Goal: Transaction & Acquisition: Purchase product/service

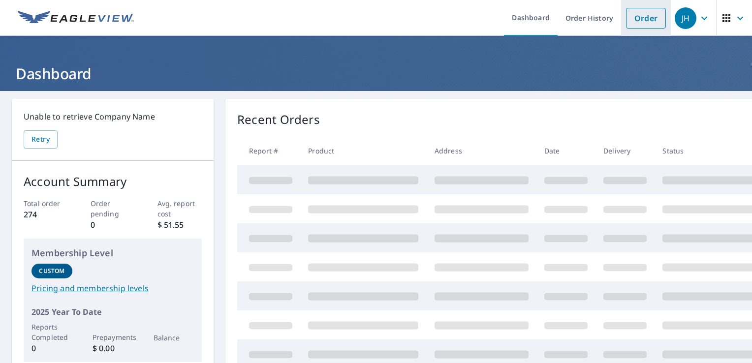
click at [643, 23] on link "Order" at bounding box center [646, 18] width 40 height 21
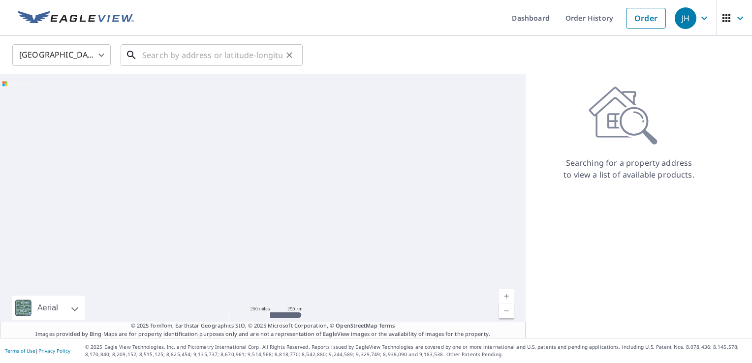
click at [173, 60] on input "text" at bounding box center [212, 55] width 140 height 28
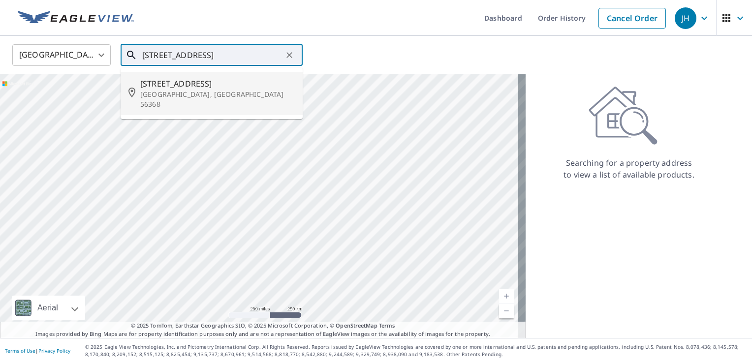
click at [187, 87] on span "[STREET_ADDRESS]" at bounding box center [217, 84] width 155 height 12
type input "[STREET_ADDRESS]"
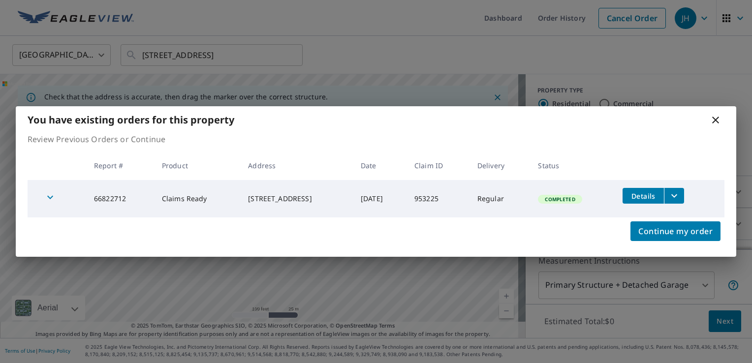
click at [712, 120] on icon at bounding box center [716, 120] width 12 height 12
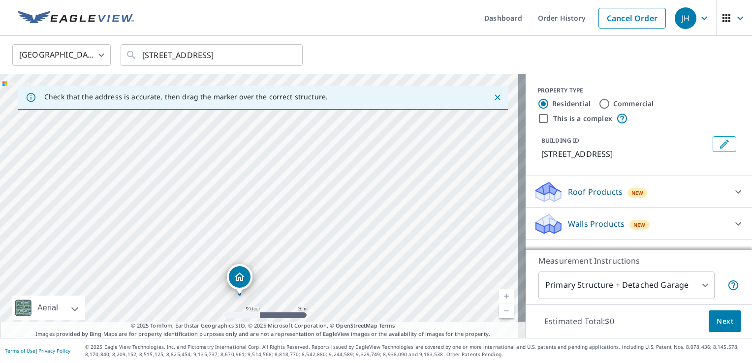
drag, startPoint x: 262, startPoint y: 170, endPoint x: 241, endPoint y: 278, distance: 110.3
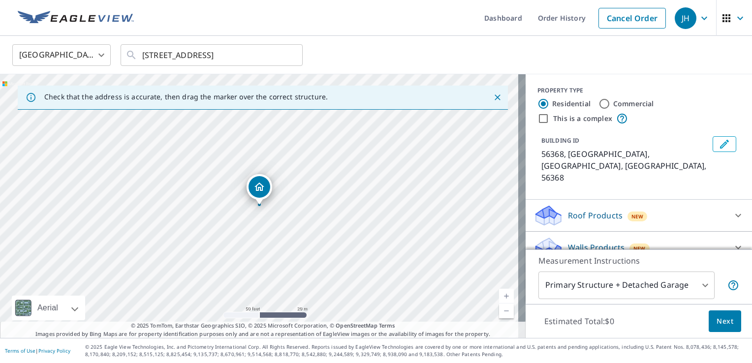
click at [580, 242] on p "Walls Products" at bounding box center [596, 248] width 57 height 12
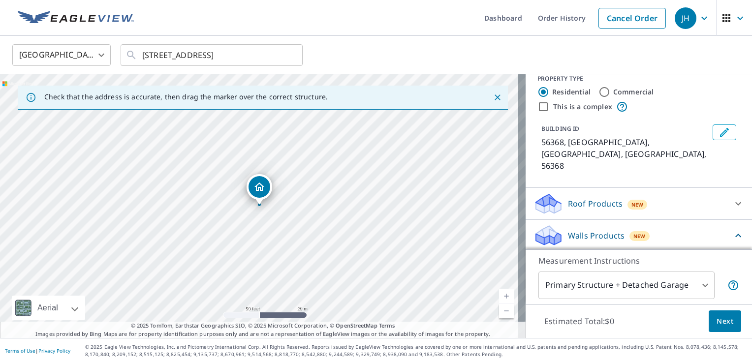
scroll to position [17, 0]
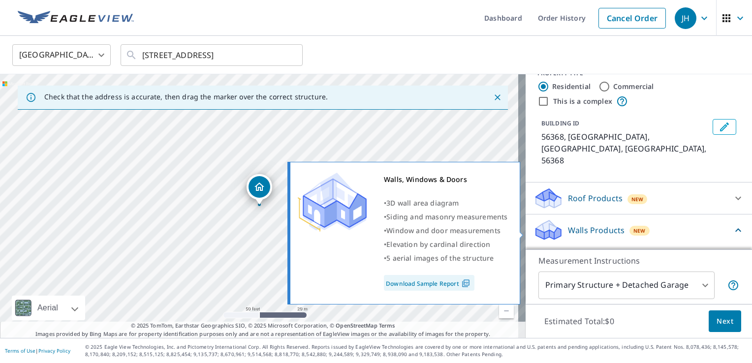
click at [563, 250] on p "Walls, Windows & Doors" at bounding box center [594, 256] width 93 height 12
click at [548, 250] on input "Walls, Windows & Doors $60.64" at bounding box center [541, 256] width 15 height 12
checkbox input "true"
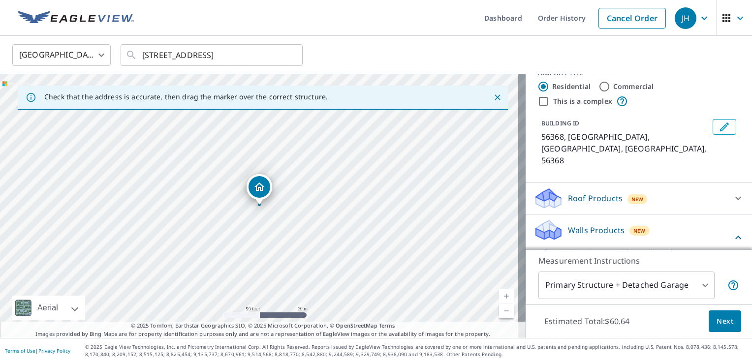
click at [587, 281] on body "JH JH Dashboard Order History Cancel Order JH [GEOGRAPHIC_DATA] [GEOGRAPHIC_DAT…" at bounding box center [376, 181] width 752 height 363
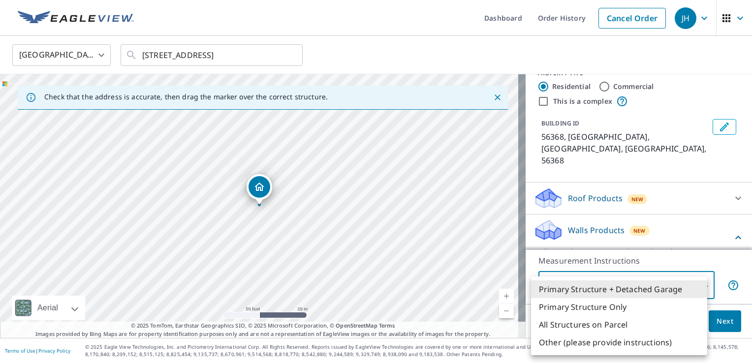
click at [593, 306] on li "Primary Structure Only" at bounding box center [619, 307] width 176 height 18
type input "2"
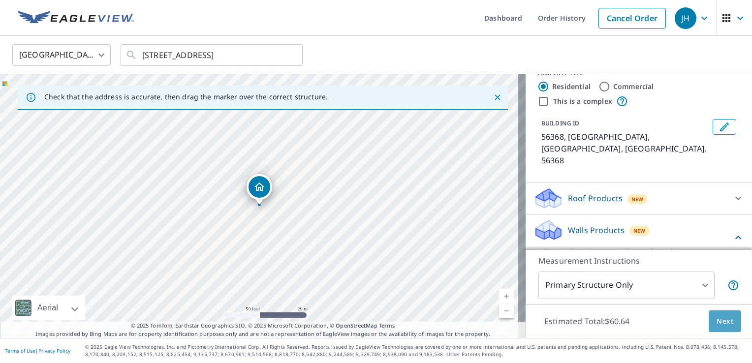
click at [717, 323] on span "Next" at bounding box center [725, 322] width 17 height 12
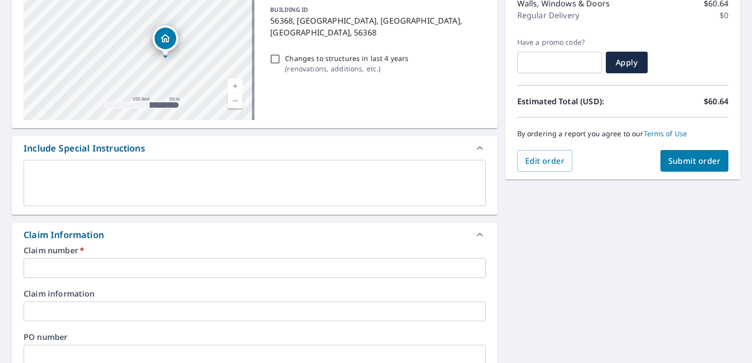
scroll to position [246, 0]
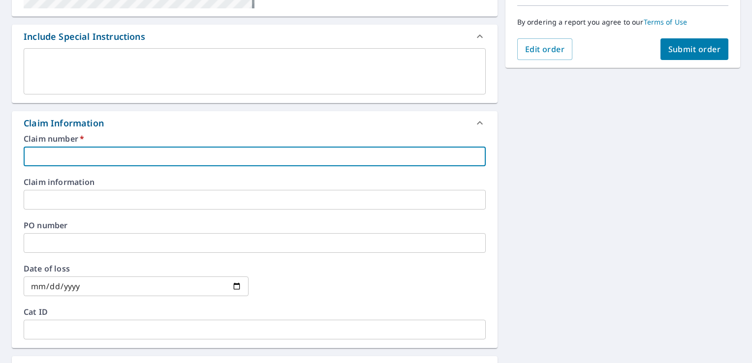
click at [82, 147] on input "text" at bounding box center [255, 157] width 462 height 20
click at [52, 158] on input "9532-25" at bounding box center [255, 157] width 462 height 20
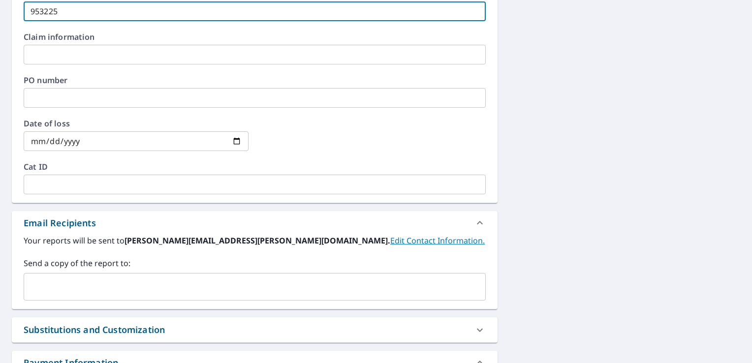
scroll to position [394, 0]
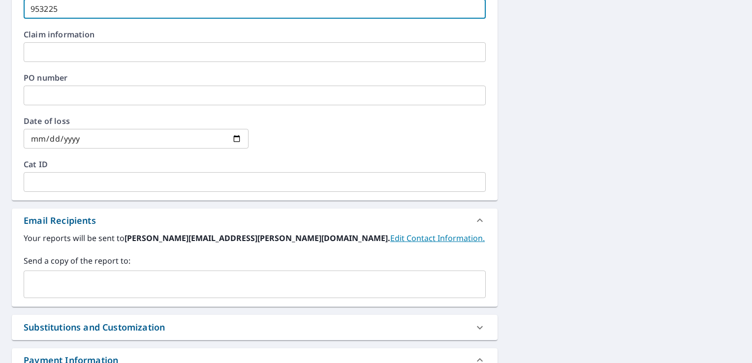
type input "953225"
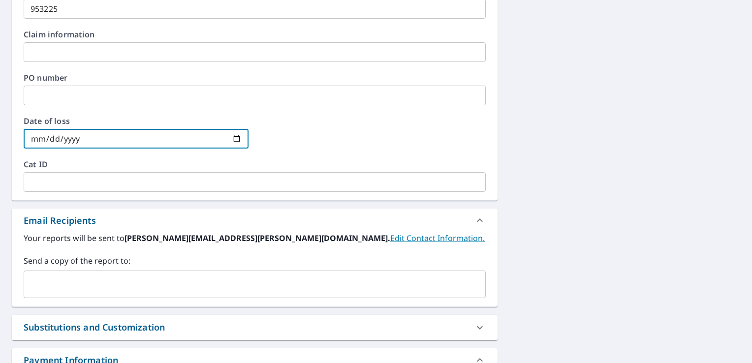
drag, startPoint x: 78, startPoint y: 136, endPoint x: 89, endPoint y: 137, distance: 11.3
click at [78, 136] on input "date" at bounding box center [136, 139] width 225 height 20
click at [232, 139] on input "date" at bounding box center [136, 139] width 225 height 20
type input "[DATE]"
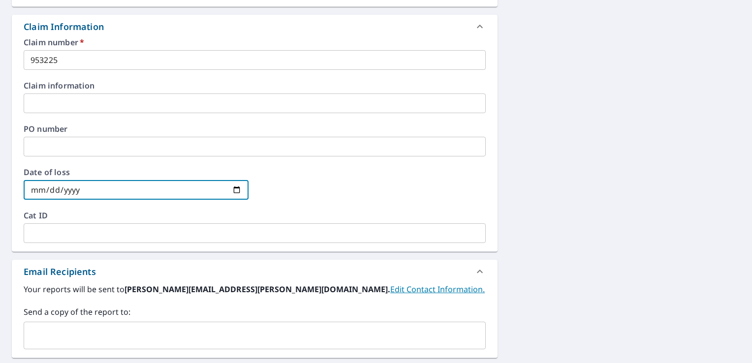
scroll to position [217, 0]
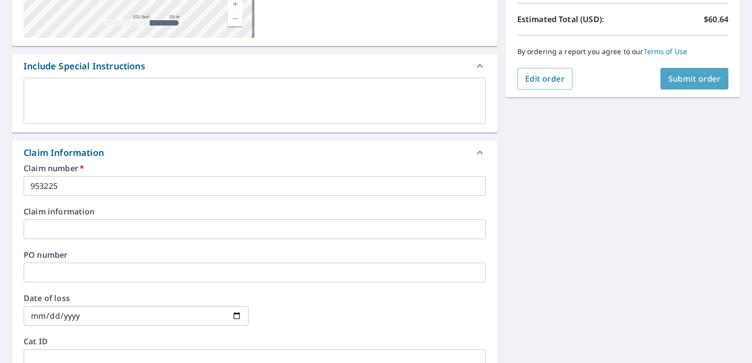
click at [685, 73] on span "Submit order" at bounding box center [695, 78] width 53 height 11
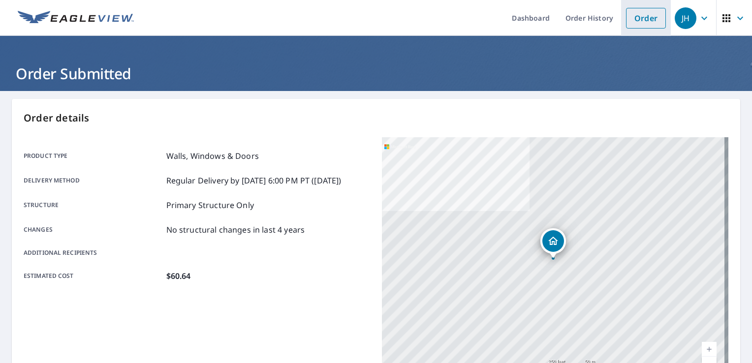
click at [643, 17] on link "Order" at bounding box center [646, 18] width 40 height 21
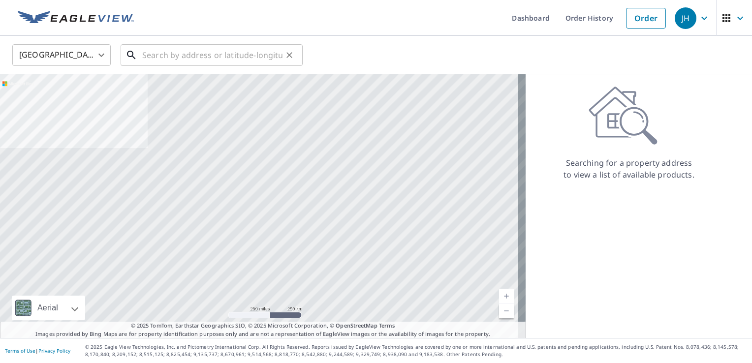
click at [196, 58] on input "text" at bounding box center [212, 55] width 140 height 28
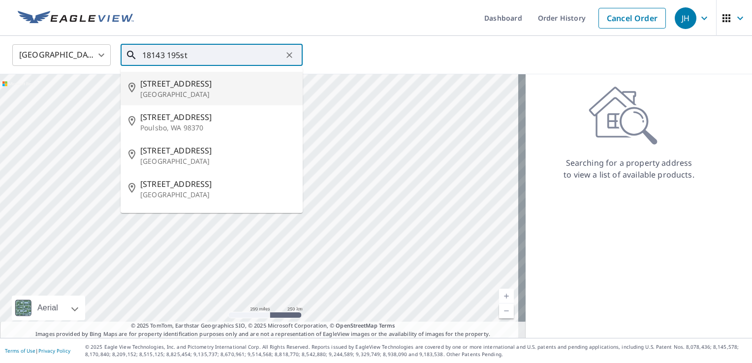
click at [182, 57] on input "18143 195st" at bounding box center [212, 55] width 140 height 28
click at [207, 56] on input "18143 195 st" at bounding box center [212, 55] width 140 height 28
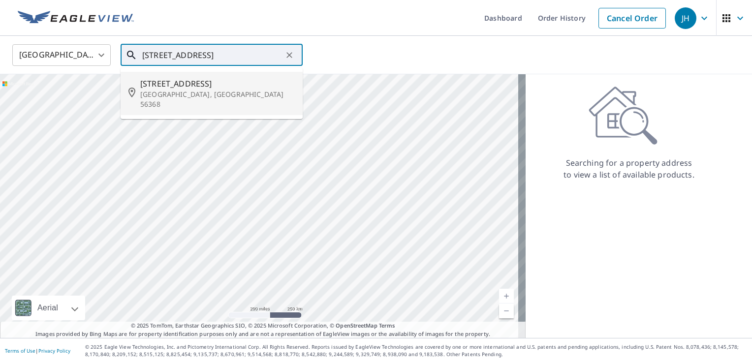
click at [190, 91] on p "[GEOGRAPHIC_DATA], [GEOGRAPHIC_DATA] 56368" at bounding box center [217, 100] width 155 height 20
type input "[STREET_ADDRESS]"
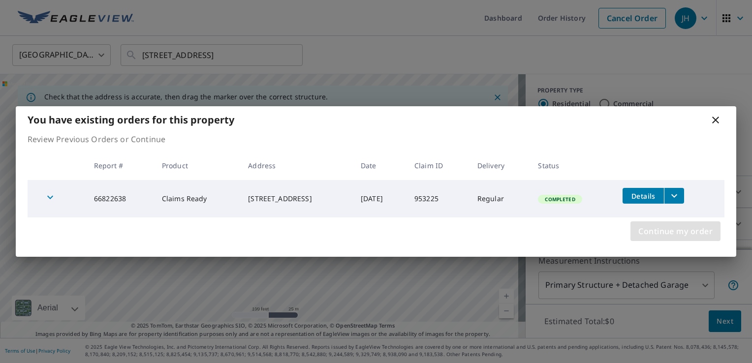
click at [666, 234] on span "Continue my order" at bounding box center [676, 231] width 74 height 14
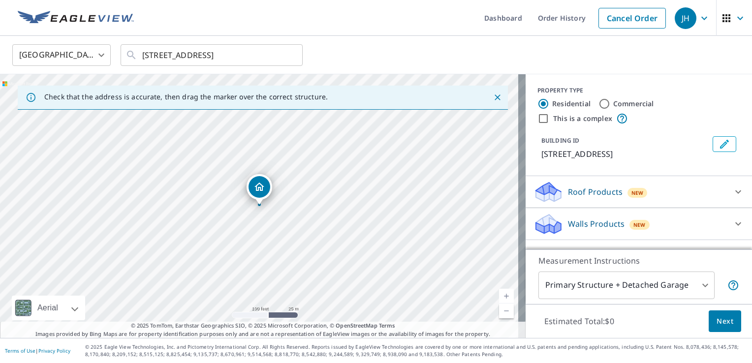
click at [586, 223] on p "Walls Products" at bounding box center [596, 224] width 57 height 12
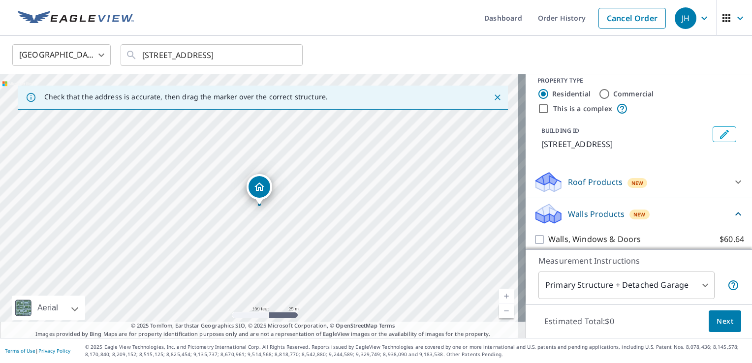
scroll to position [17, 0]
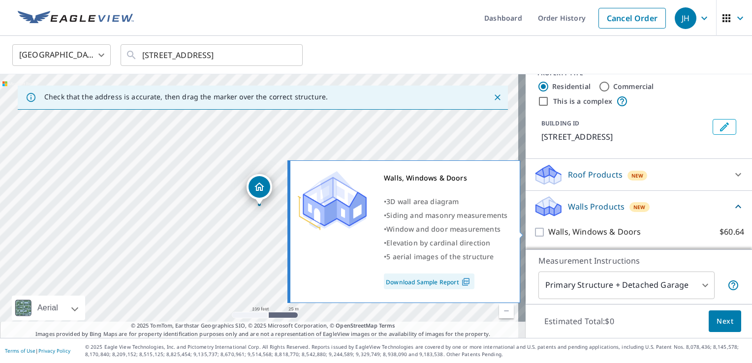
click at [536, 231] on input "Walls, Windows & Doors $60.64" at bounding box center [541, 232] width 15 height 12
checkbox input "true"
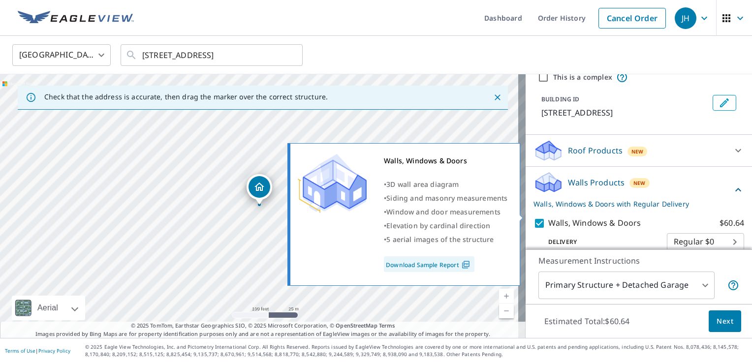
scroll to position [54, 0]
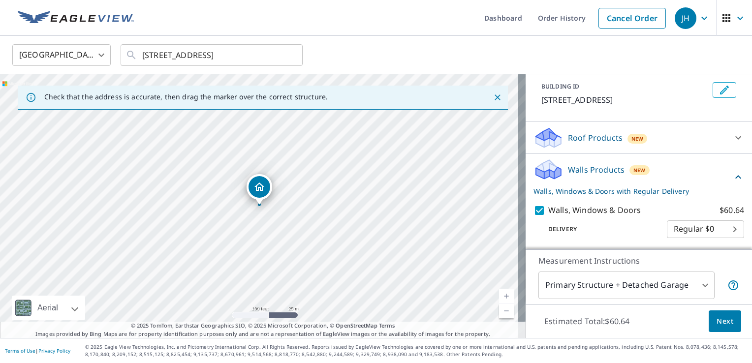
click at [628, 288] on body "JH JH Dashboard Order History Cancel Order JH [GEOGRAPHIC_DATA] [GEOGRAPHIC_DAT…" at bounding box center [376, 181] width 752 height 363
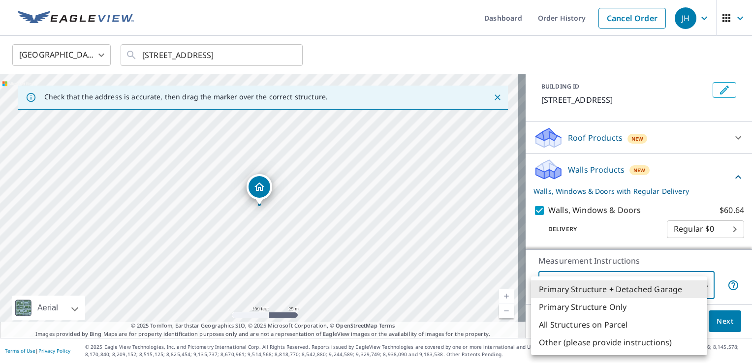
click at [582, 309] on li "Primary Structure Only" at bounding box center [619, 307] width 176 height 18
type input "2"
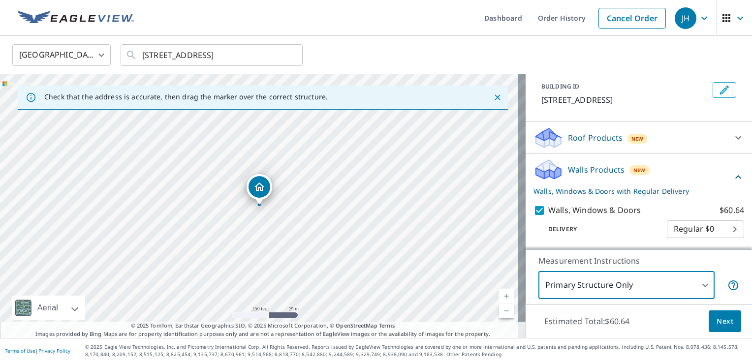
click at [717, 316] on span "Next" at bounding box center [725, 322] width 17 height 12
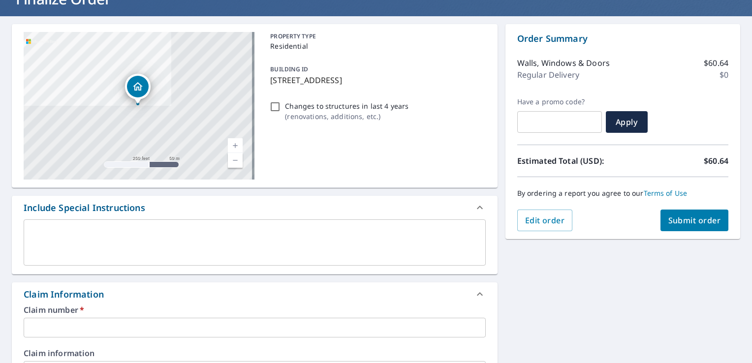
scroll to position [197, 0]
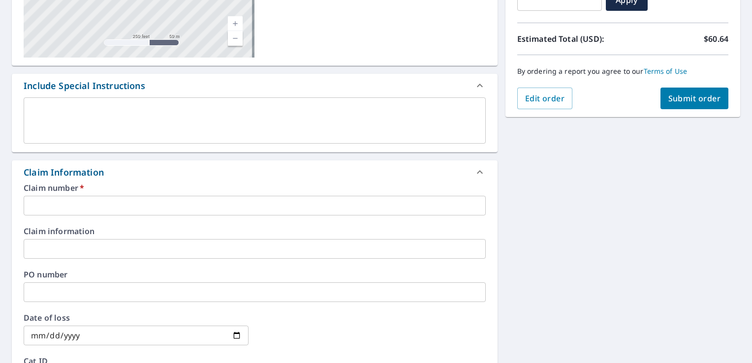
click at [128, 203] on input "text" at bounding box center [255, 206] width 462 height 20
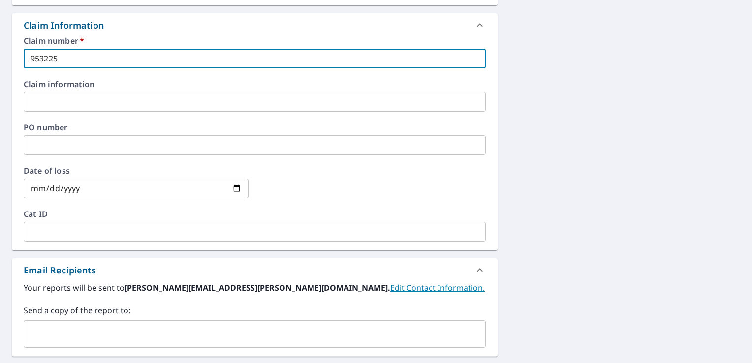
scroll to position [345, 0]
type input "953225"
click at [234, 186] on input "date" at bounding box center [136, 188] width 225 height 20
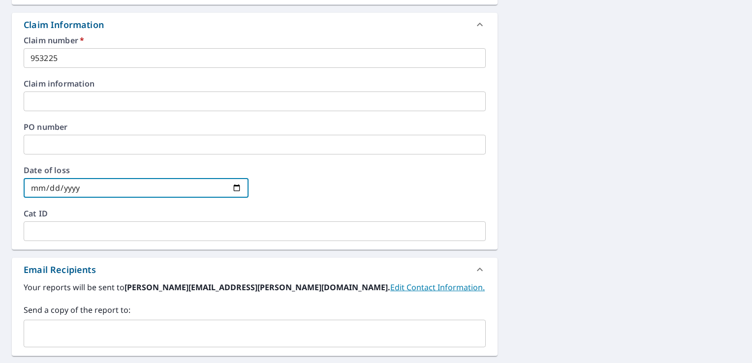
type input "[DATE]"
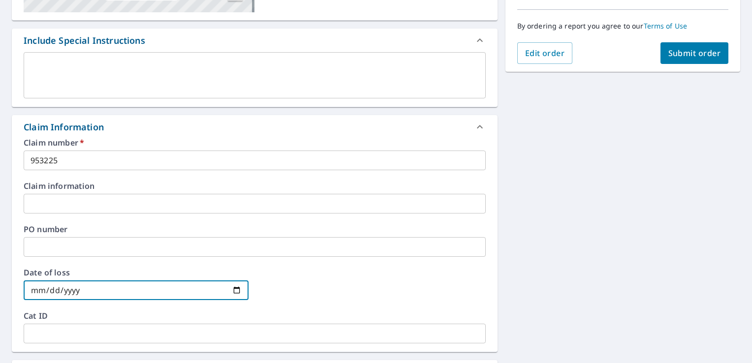
scroll to position [217, 0]
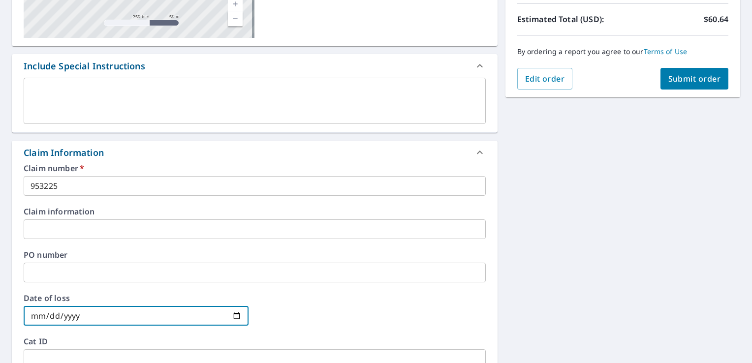
click at [699, 69] on button "Submit order" at bounding box center [695, 79] width 68 height 22
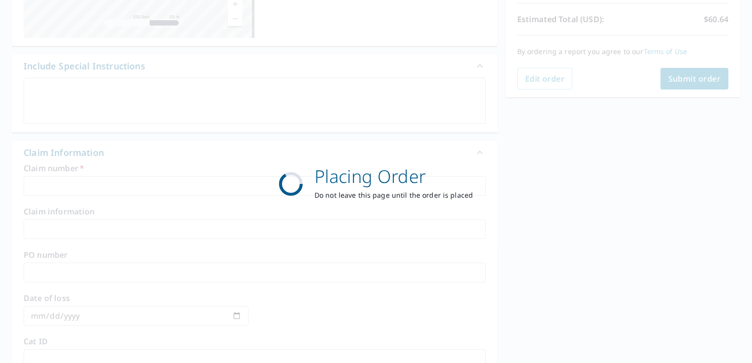
scroll to position [215, 0]
